Goal: Transaction & Acquisition: Purchase product/service

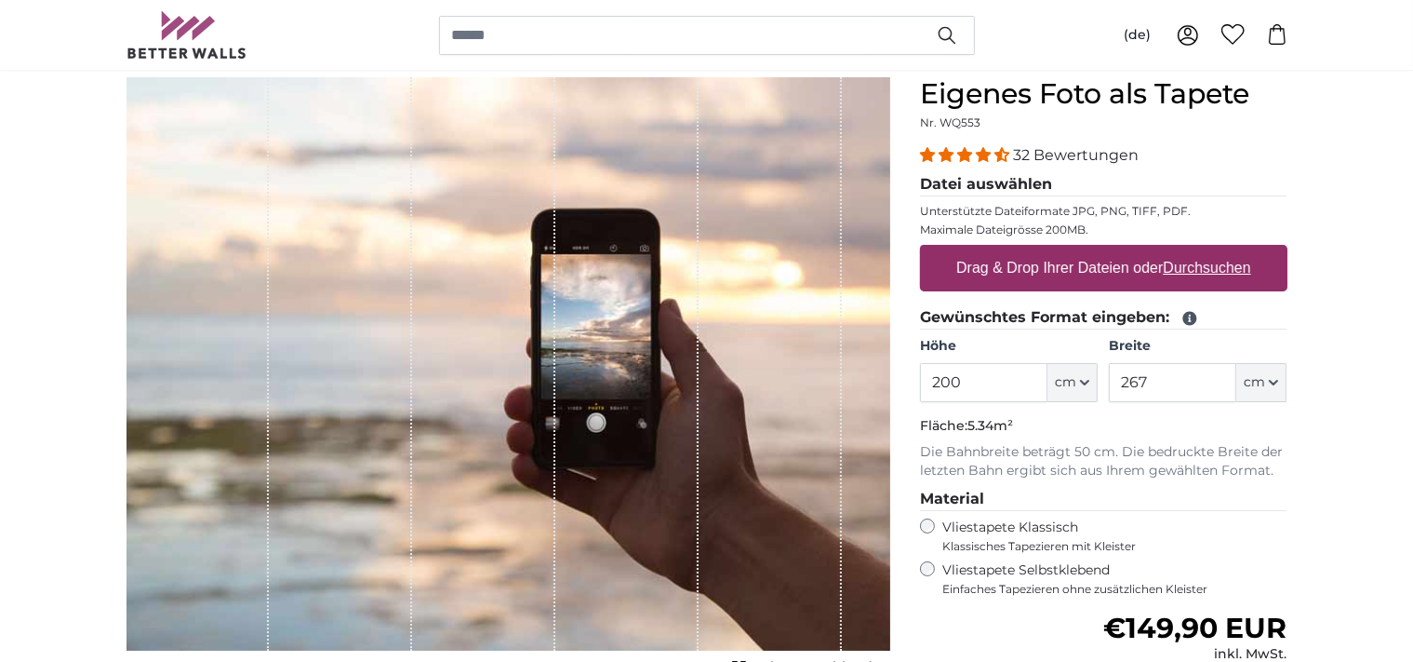
scroll to position [196, 0]
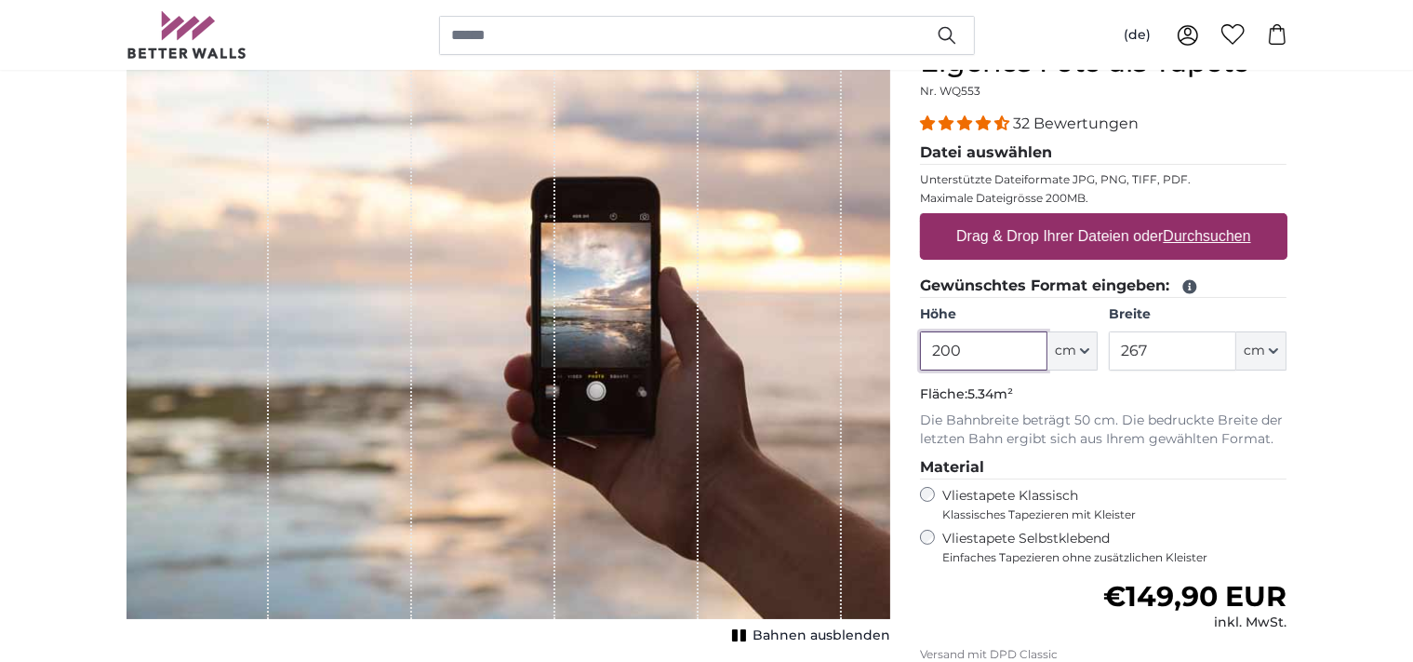
click at [1014, 363] on input "200" at bounding box center [983, 350] width 127 height 39
click at [1066, 352] on span "cm" at bounding box center [1065, 350] width 21 height 19
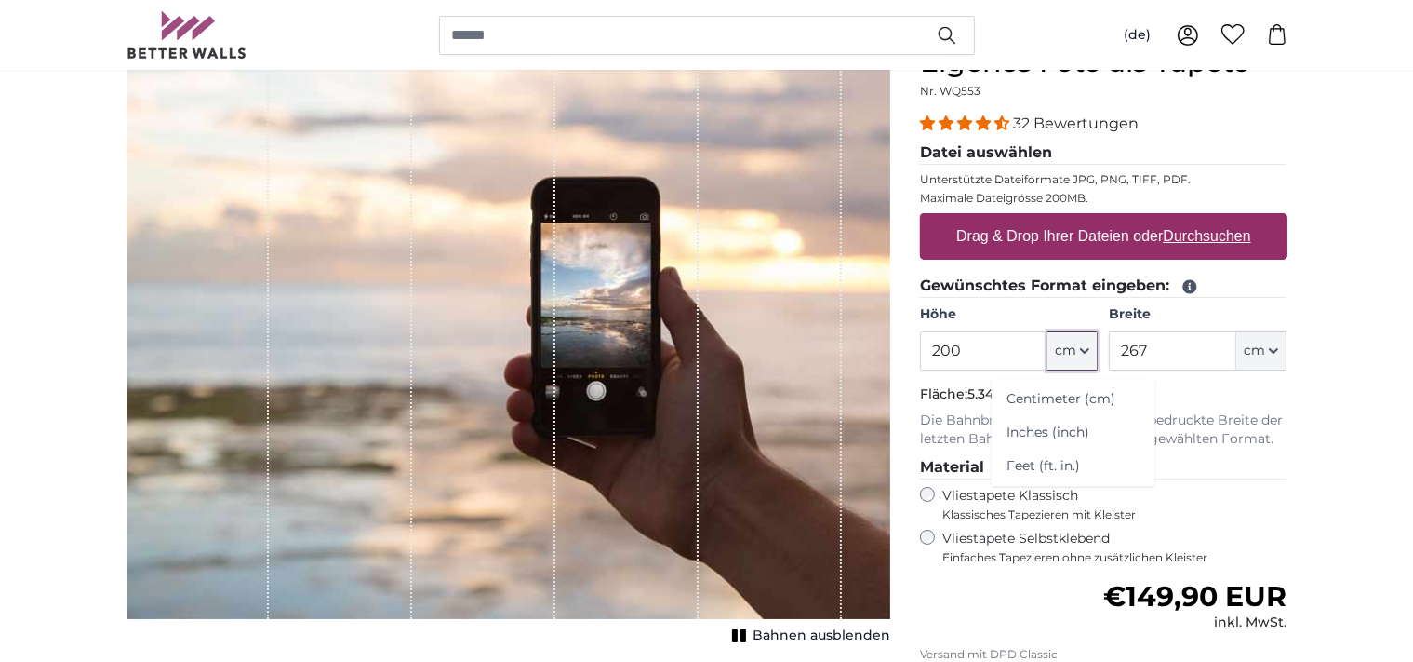
click at [1066, 352] on span "cm" at bounding box center [1065, 350] width 21 height 19
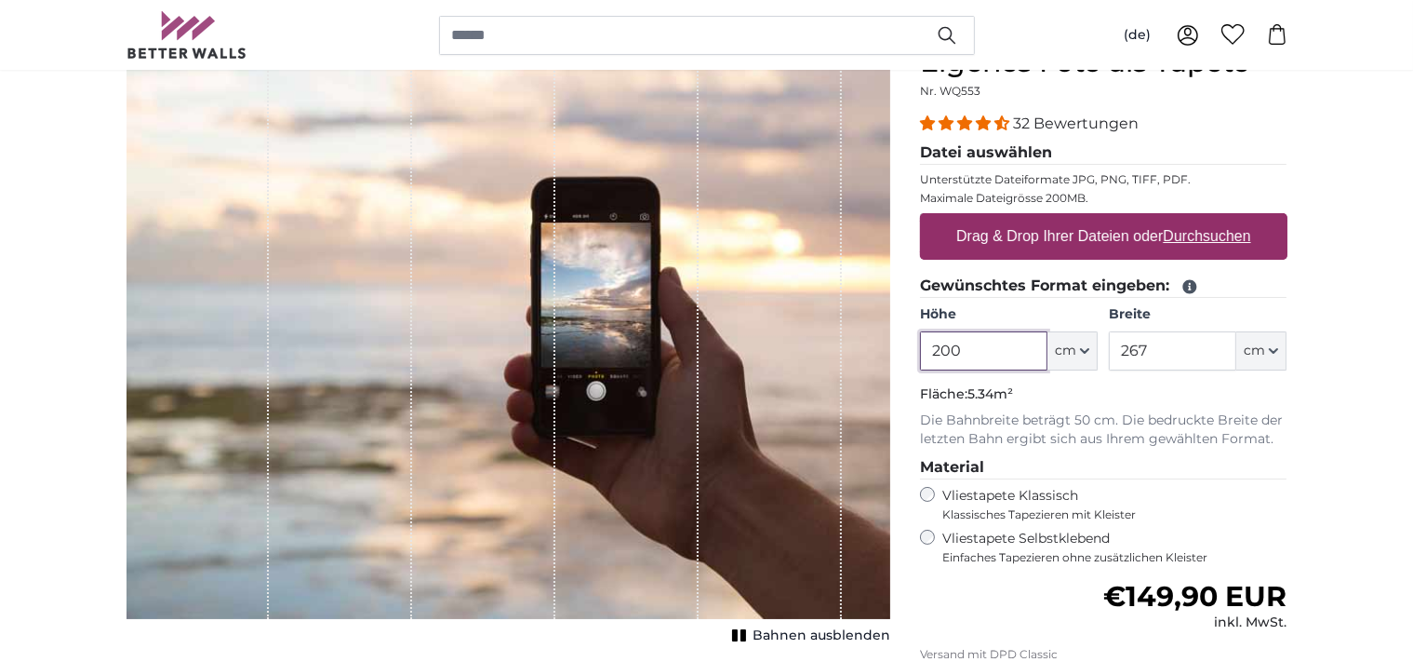
drag, startPoint x: 985, startPoint y: 355, endPoint x: 831, endPoint y: 355, distance: 154.4
click at [920, 355] on input "200" at bounding box center [983, 350] width 127 height 39
type input "250"
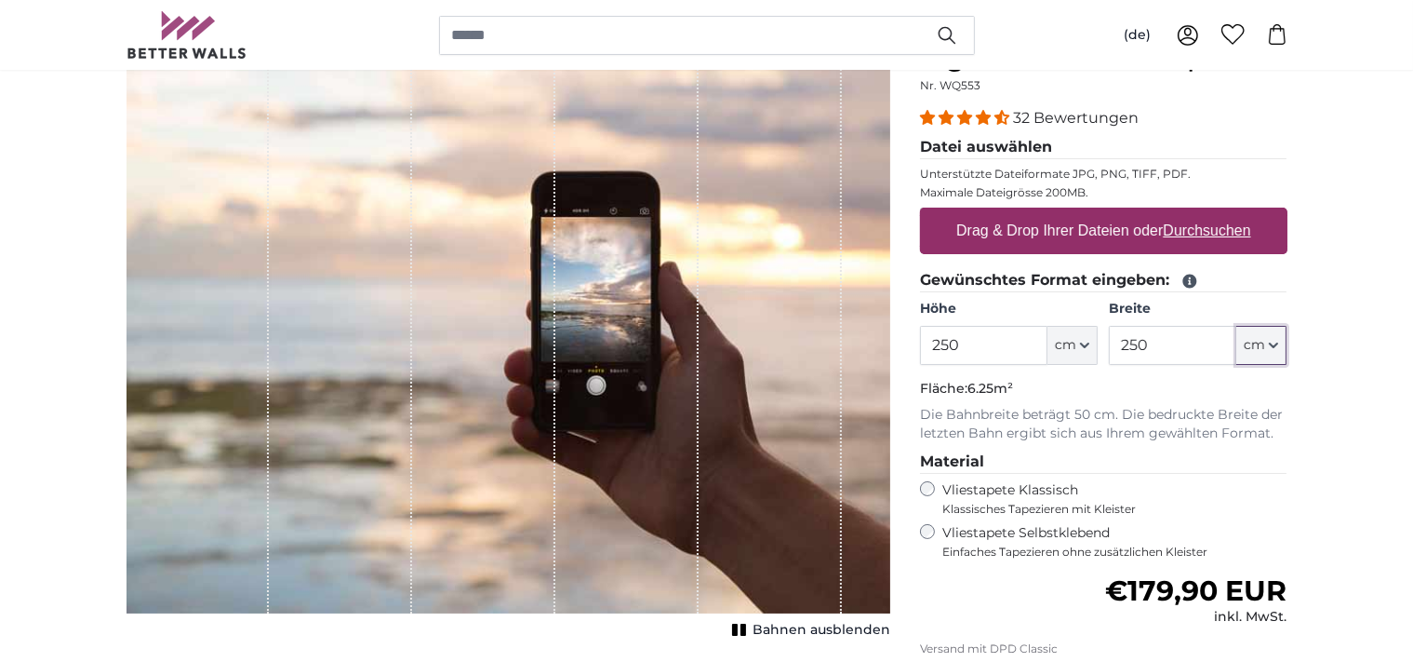
scroll to position [294, 0]
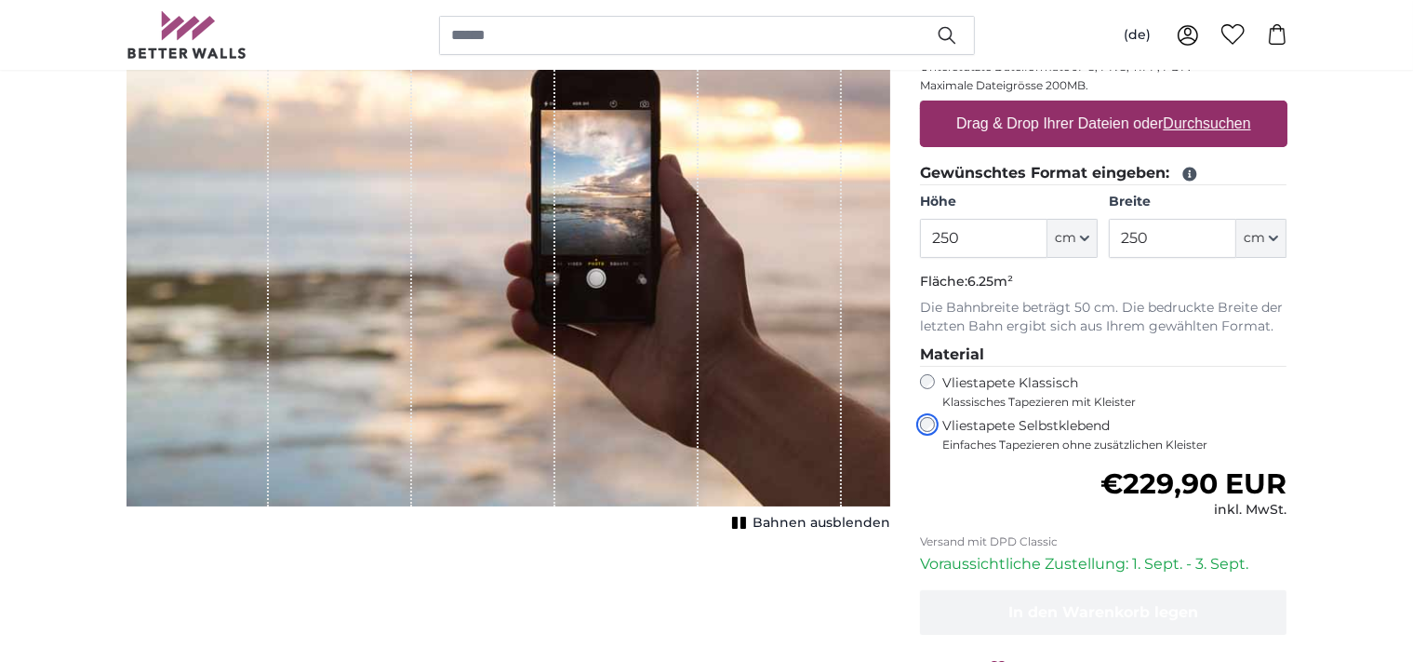
scroll to position [294, 0]
